Goal: Task Accomplishment & Management: Use online tool/utility

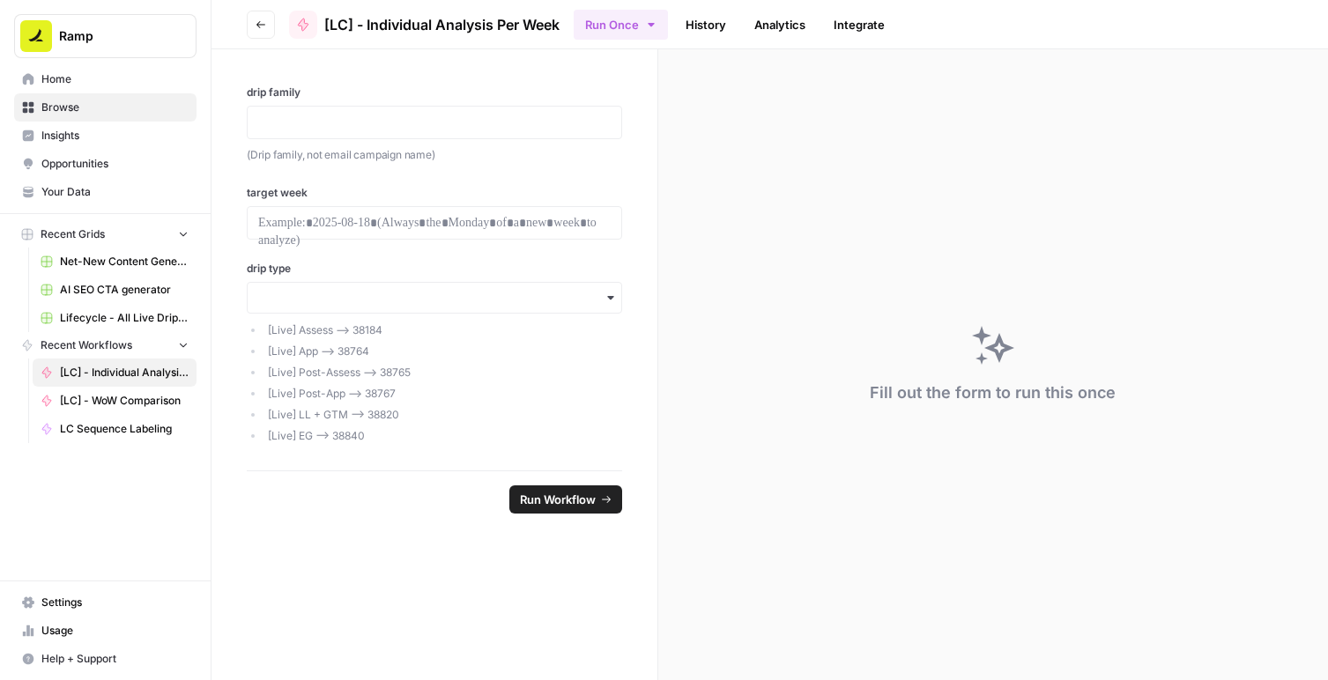
click at [462, 93] on label "drip family" at bounding box center [434, 93] width 375 height 16
click at [455, 115] on p at bounding box center [434, 123] width 352 height 18
click at [449, 64] on div "drip family (Drip family, not email campaign name) target week drip type [Live]…" at bounding box center [434, 259] width 446 height 421
click at [416, 225] on p at bounding box center [434, 223] width 352 height 18
click at [438, 165] on div "drip family (Drip family, not email campaign name) target week drip type [Live]…" at bounding box center [434, 259] width 446 height 421
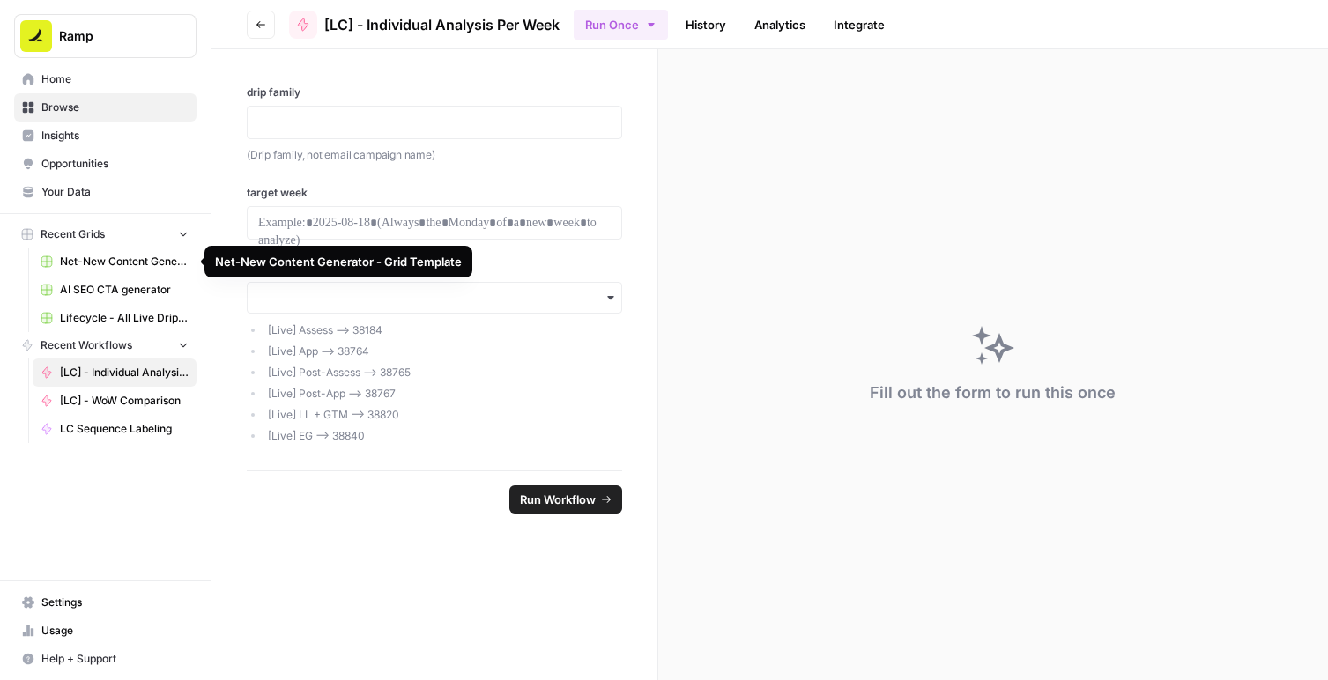
click at [88, 90] on link "Home" at bounding box center [105, 79] width 182 height 28
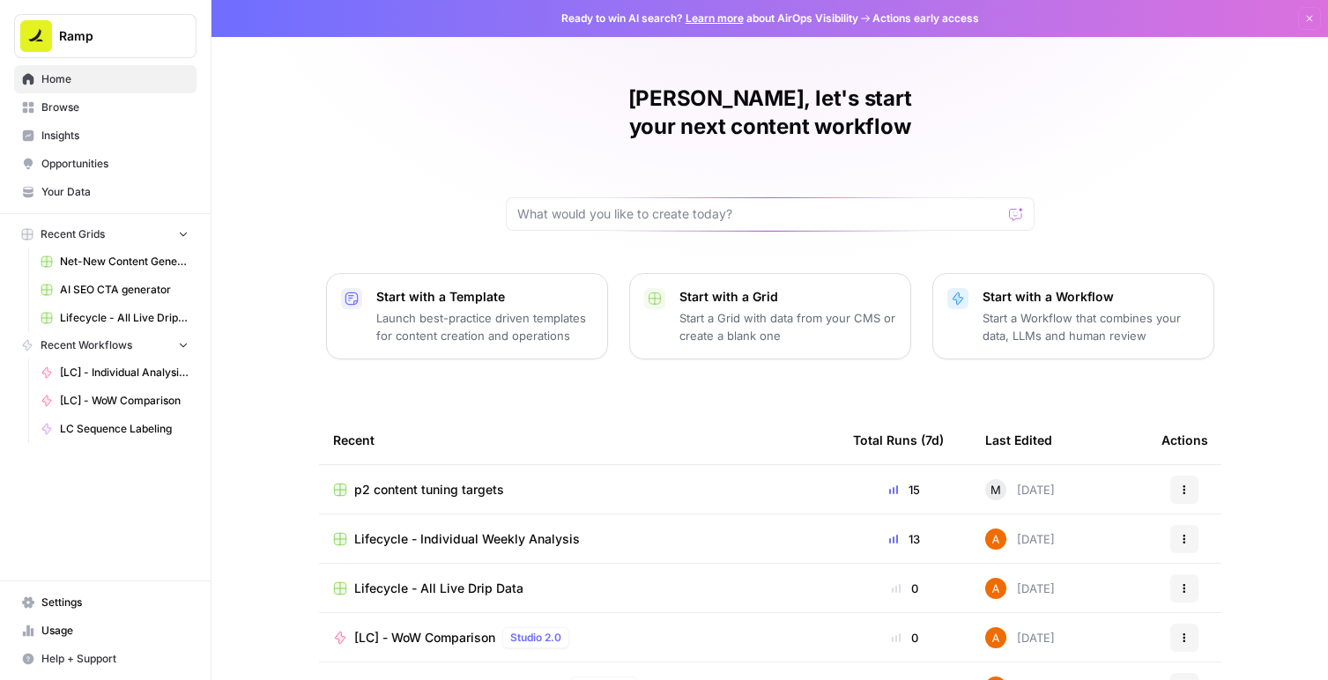
click at [442, 580] on span "Lifecycle - All Live Drip Data" at bounding box center [438, 589] width 169 height 18
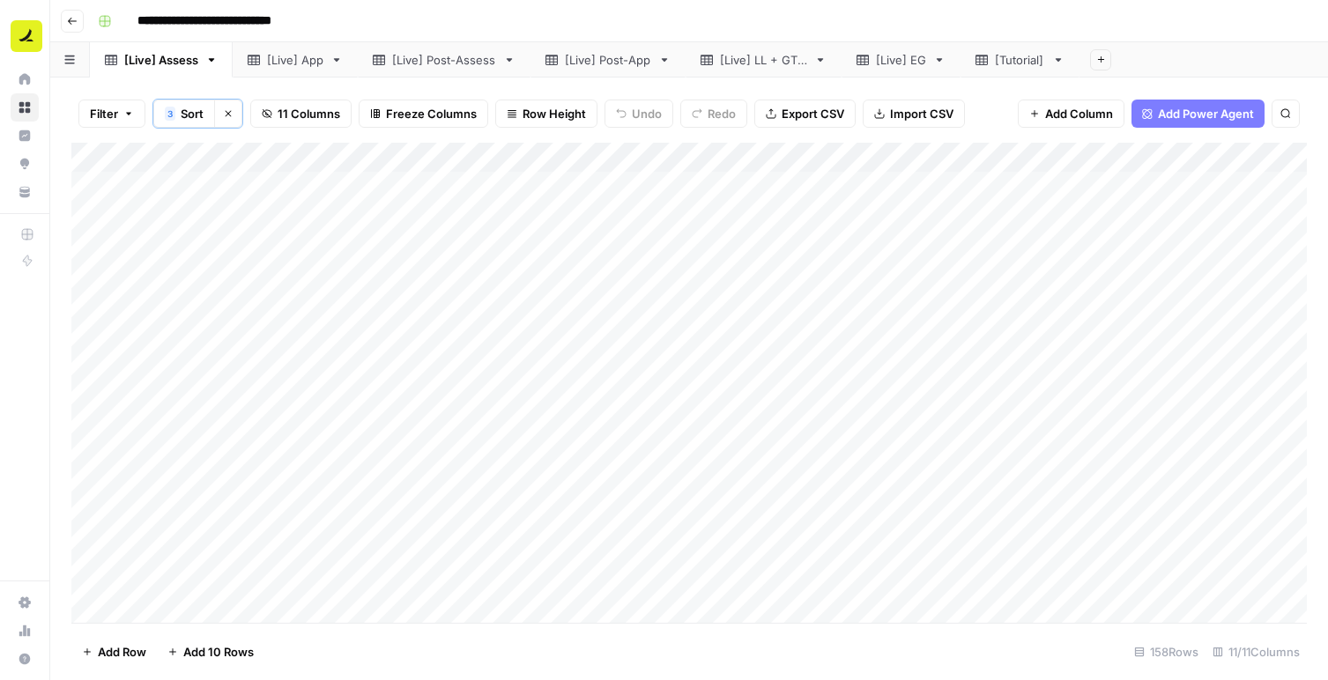
click at [415, 186] on div "Add Column" at bounding box center [688, 383] width 1235 height 480
click at [488, 188] on div "Add Column" at bounding box center [688, 383] width 1235 height 480
click at [589, 16] on div "**********" at bounding box center [700, 21] width 1219 height 28
